Goal: Find specific page/section: Find specific page/section

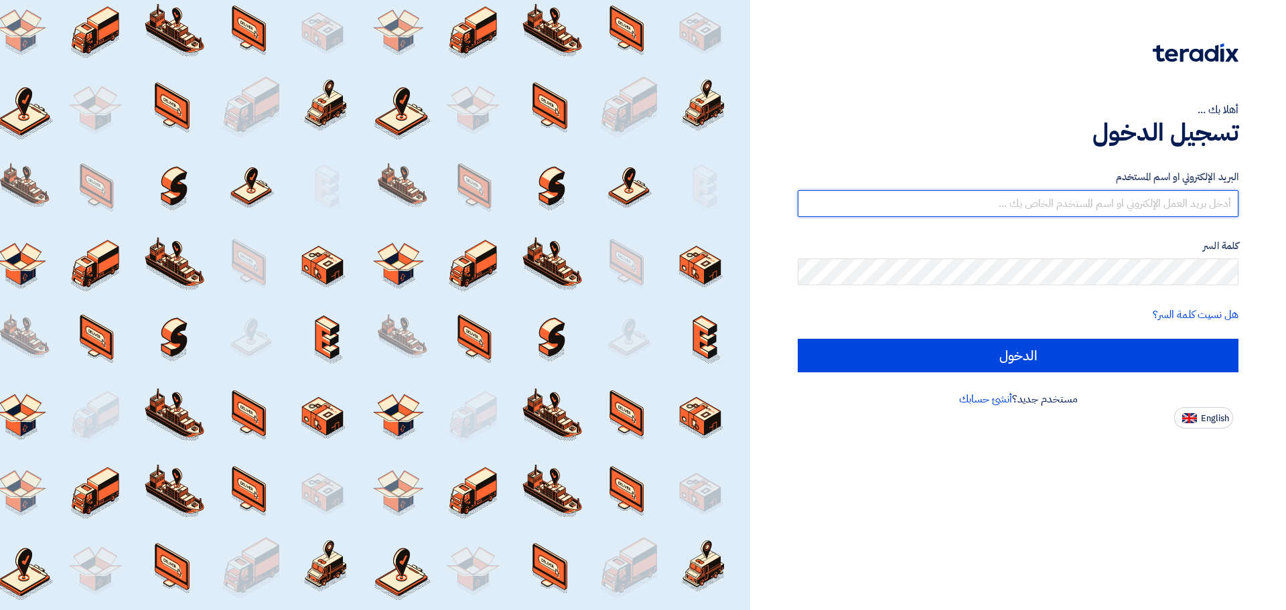
type input "[EMAIL_ADDRESS][DOMAIN_NAME]"
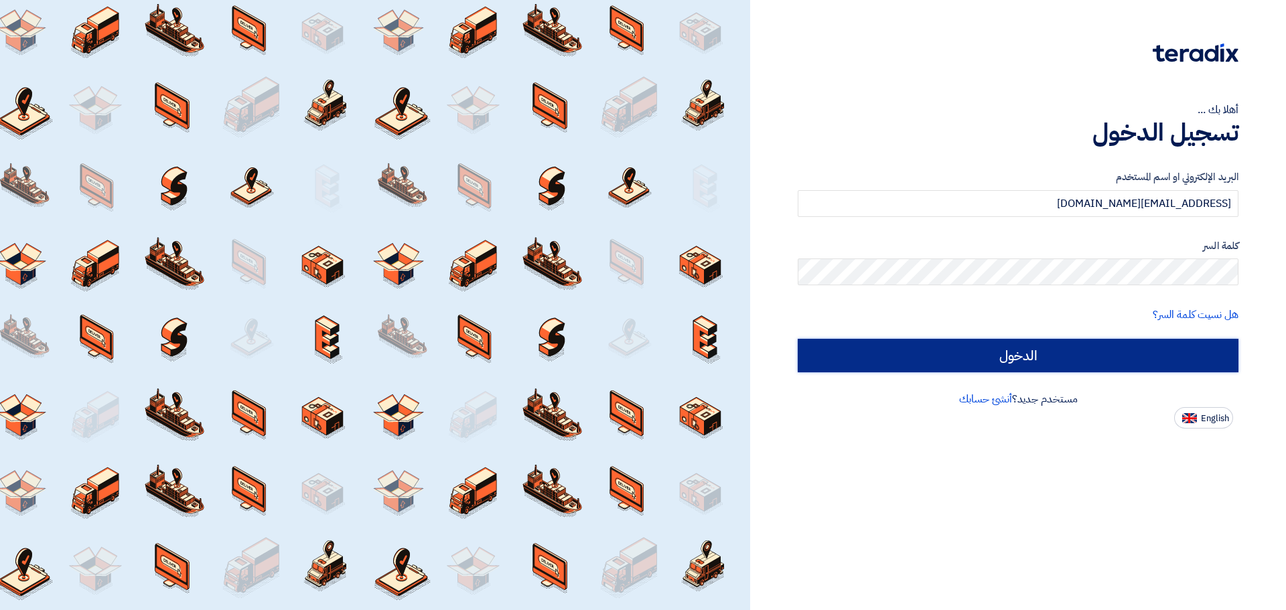
click at [1008, 352] on input "الدخول" at bounding box center [1018, 355] width 441 height 33
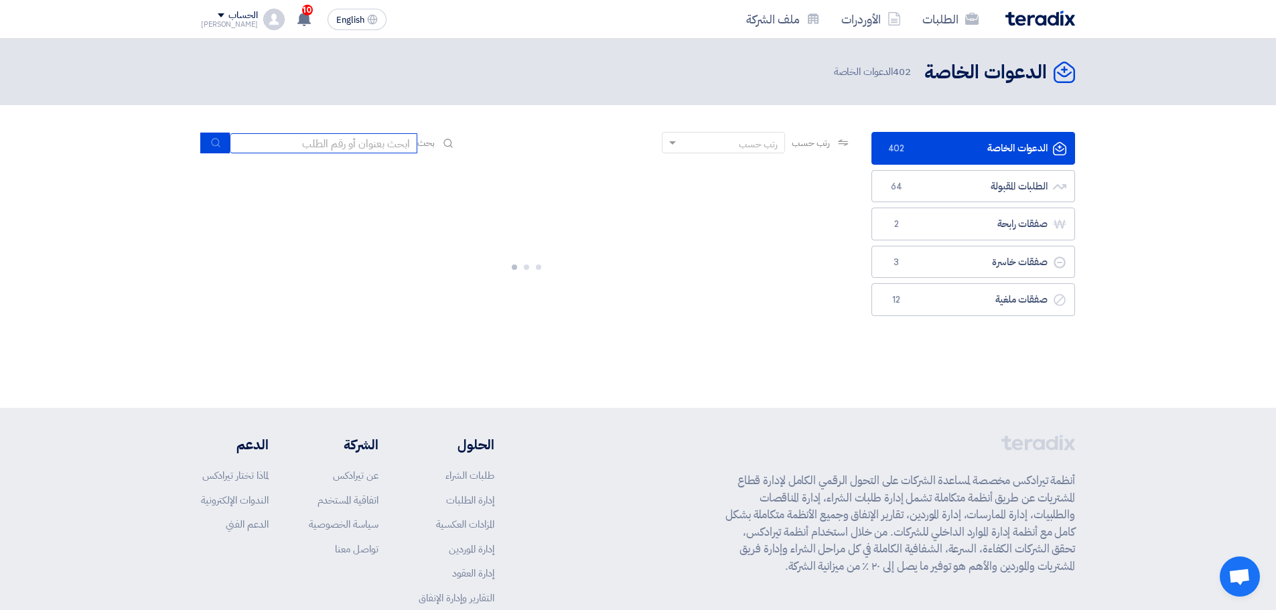
click at [366, 148] on input at bounding box center [324, 143] width 188 height 20
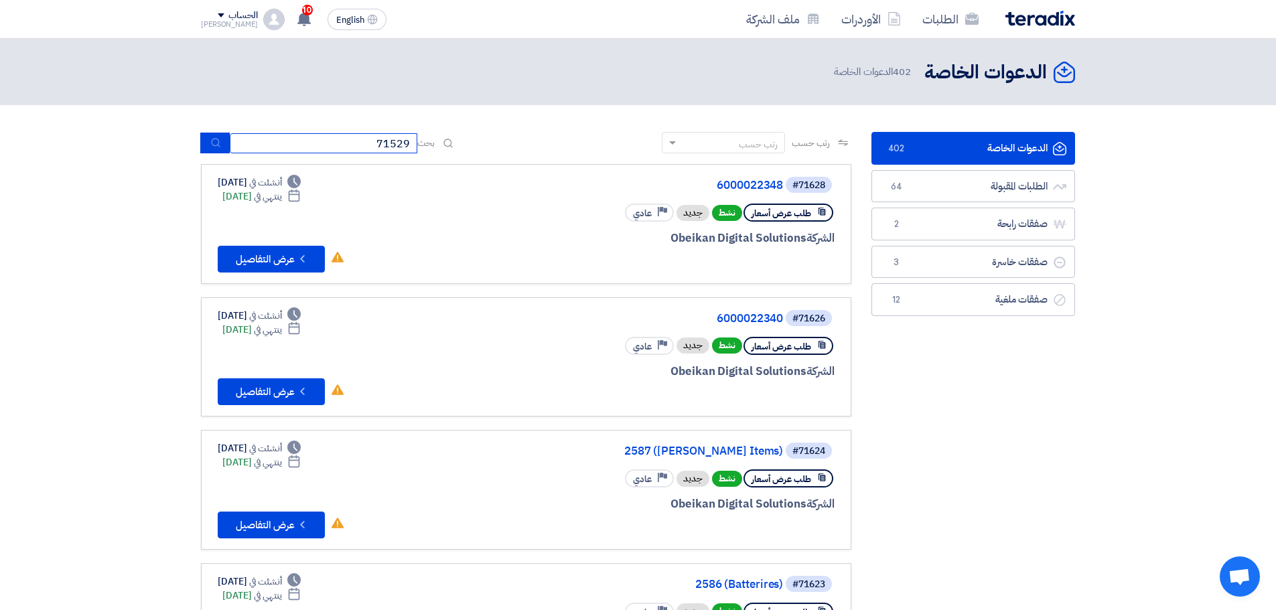
type input "71529"
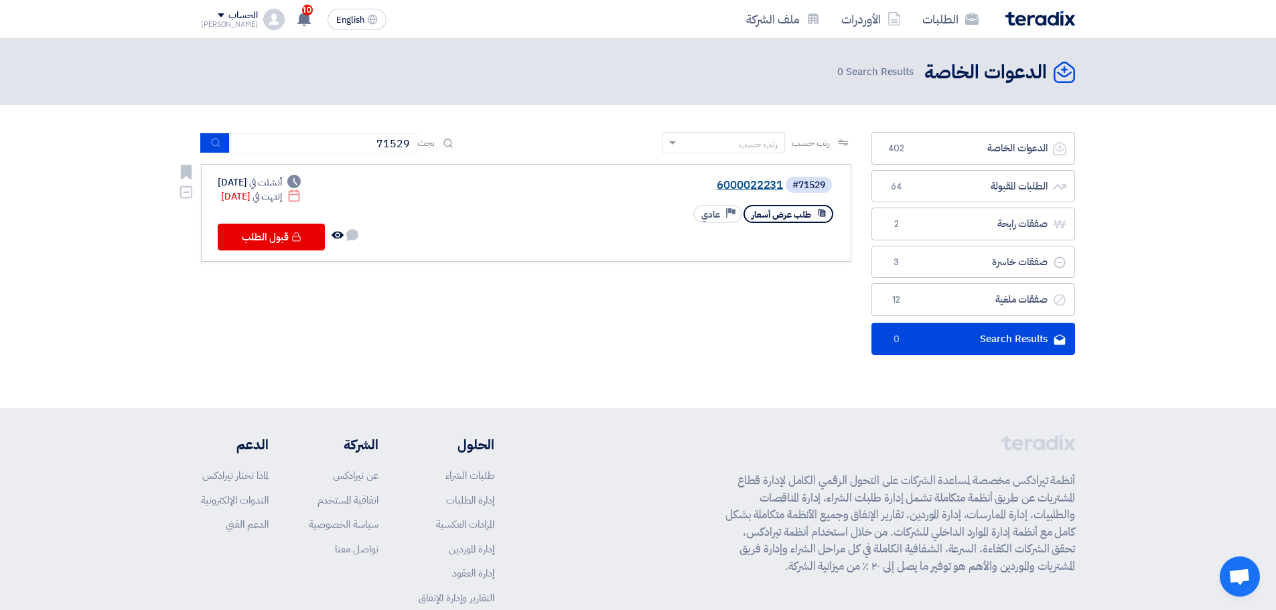
click at [737, 187] on link "6000022231" at bounding box center [649, 185] width 268 height 12
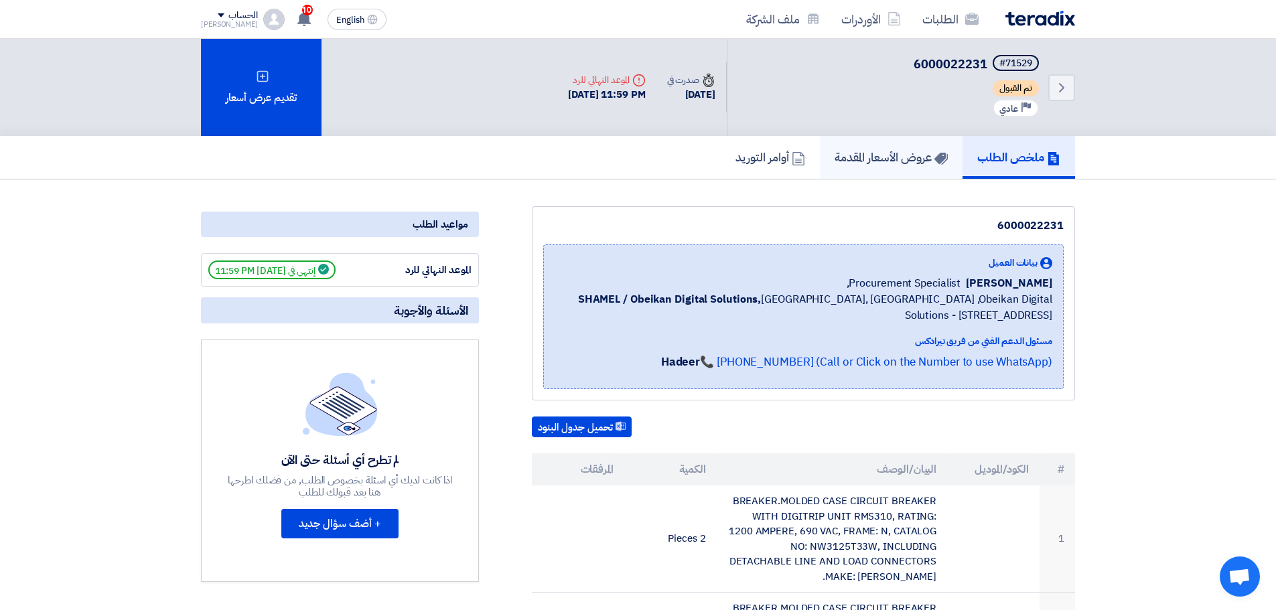
click at [913, 155] on h5 "عروض الأسعار المقدمة" at bounding box center [890, 156] width 113 height 15
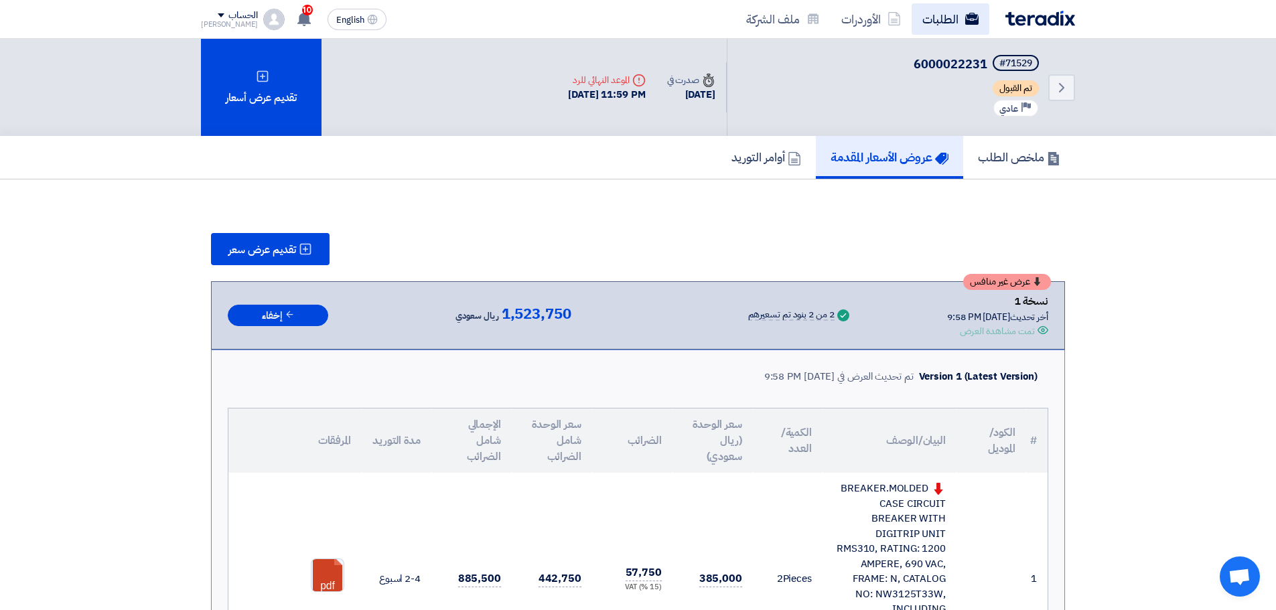
click at [951, 19] on link "الطلبات" at bounding box center [950, 18] width 78 height 31
